Goal: Navigation & Orientation: Find specific page/section

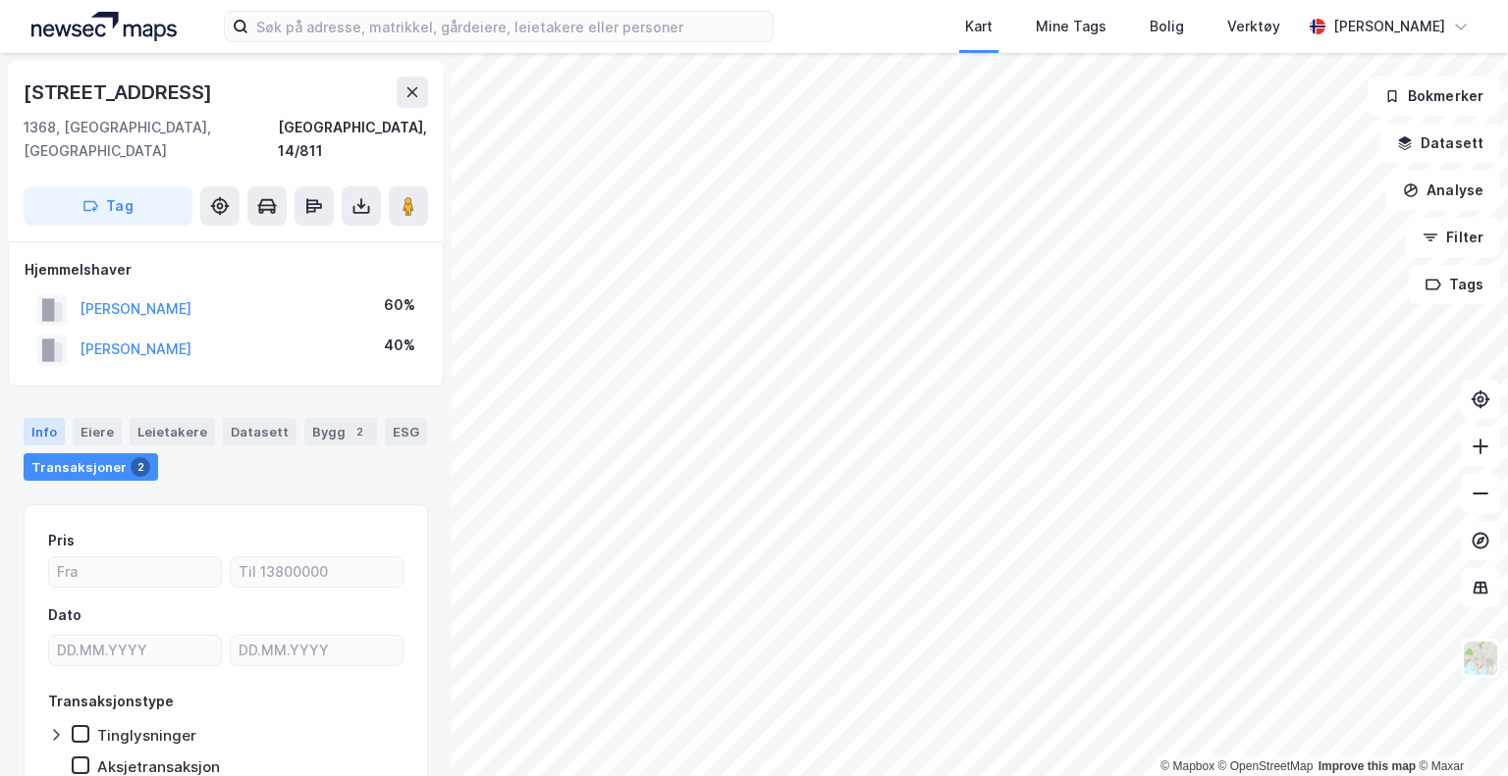
click at [50, 418] on div "Info" at bounding box center [44, 431] width 41 height 27
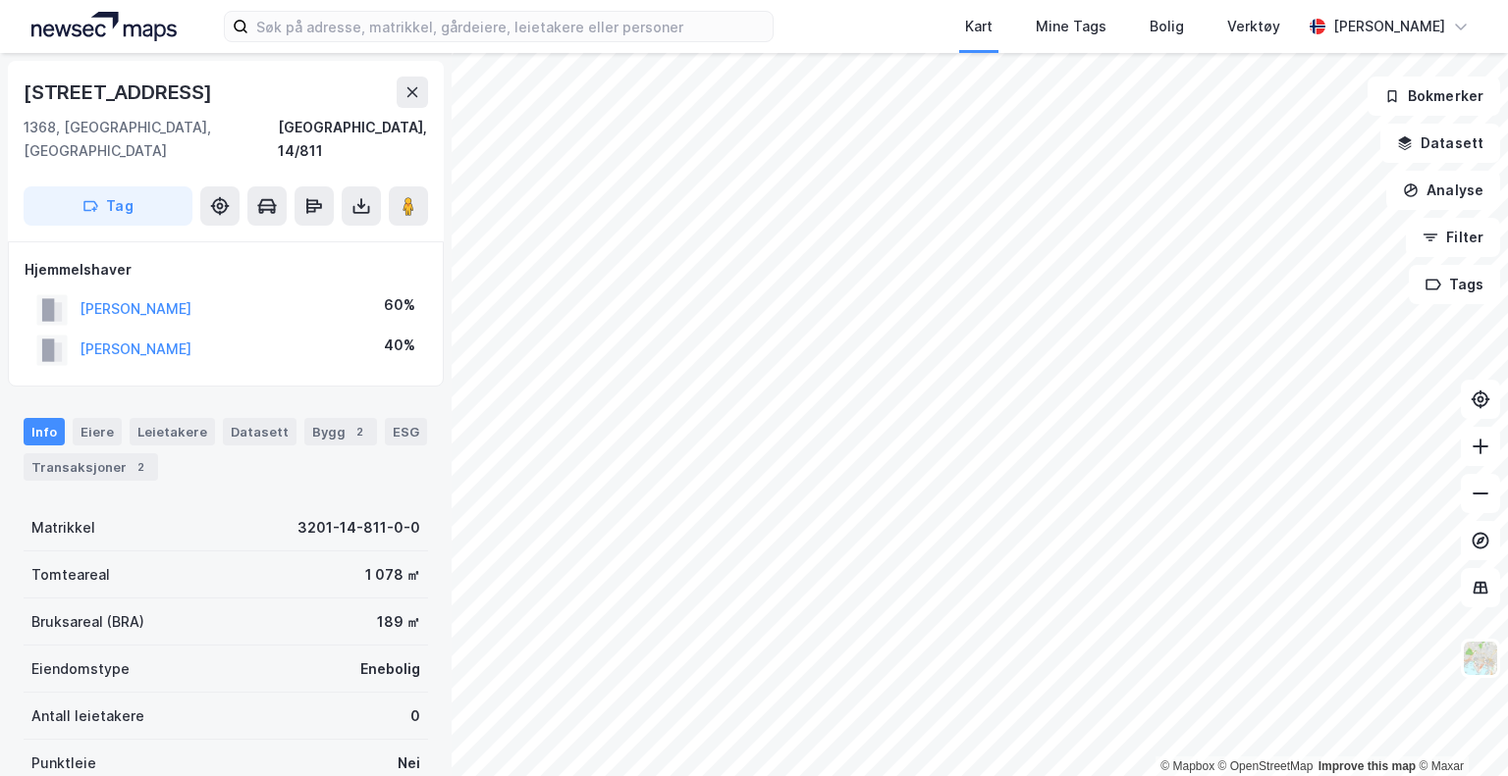
scroll to position [11, 0]
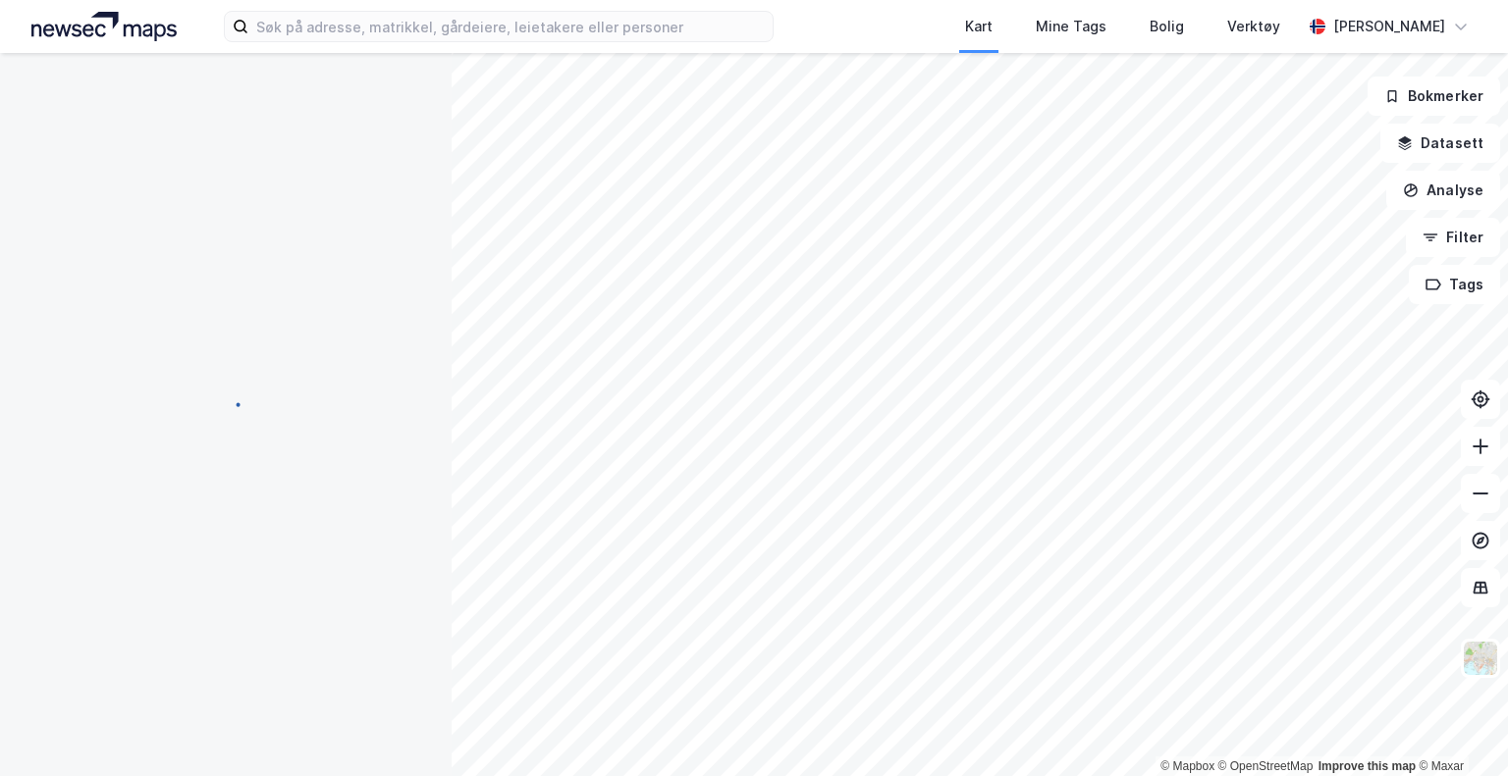
scroll to position [11, 0]
